Goal: Book appointment/travel/reservation

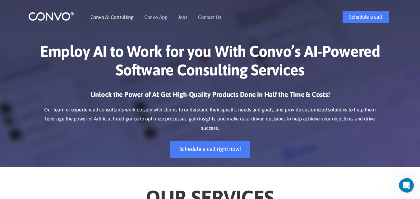
click at [109, 19] on link "Convo AI Consulting" at bounding box center [111, 17] width 43 height 5
click at [122, 16] on link "Convo AI Consulting" at bounding box center [111, 17] width 43 height 5
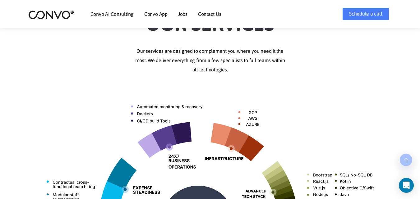
scroll to position [232, 0]
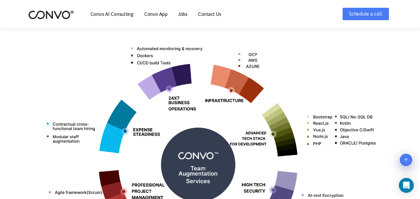
click at [121, 16] on link "Convo AI Consulting" at bounding box center [111, 13] width 43 height 5
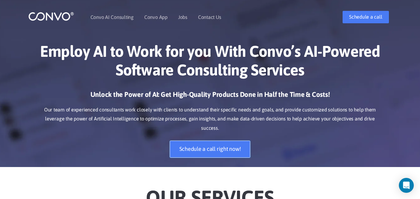
click at [196, 141] on link "Schedule a call right now!" at bounding box center [210, 149] width 81 height 17
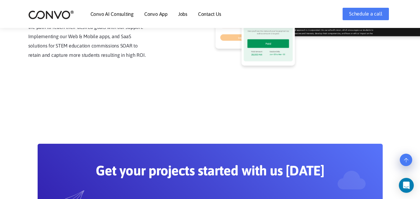
scroll to position [1694, 0]
